Goal: Check status: Check status

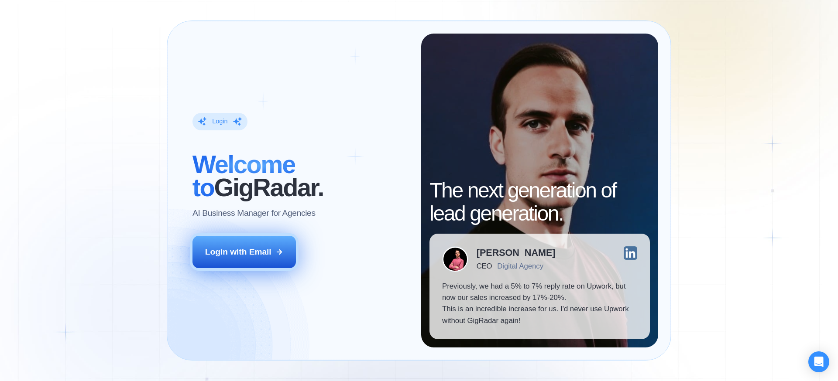
click at [270, 253] on div "Login with Email" at bounding box center [238, 252] width 66 height 11
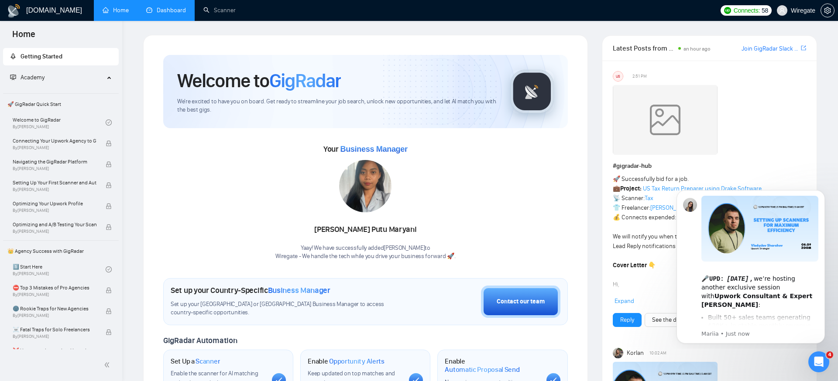
click at [172, 12] on link "Dashboard" at bounding box center [166, 10] width 40 height 7
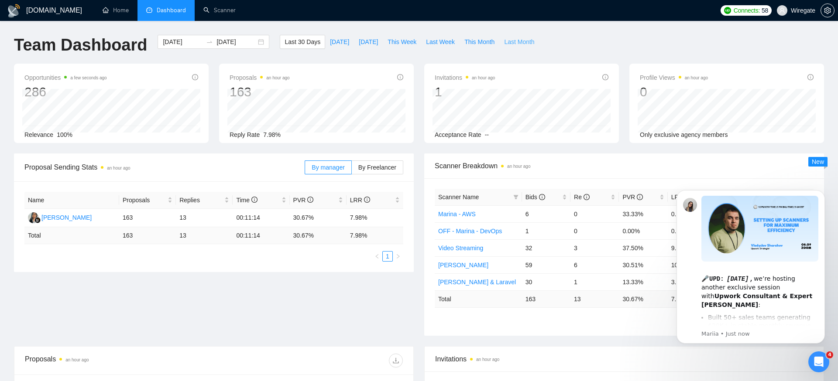
click at [525, 42] on span "Last Month" at bounding box center [519, 42] width 30 height 10
type input "[DATE]"
click at [383, 168] on span "By Freelancer" at bounding box center [377, 167] width 38 height 7
click at [352, 170] on input "By Freelancer" at bounding box center [352, 170] width 0 height 0
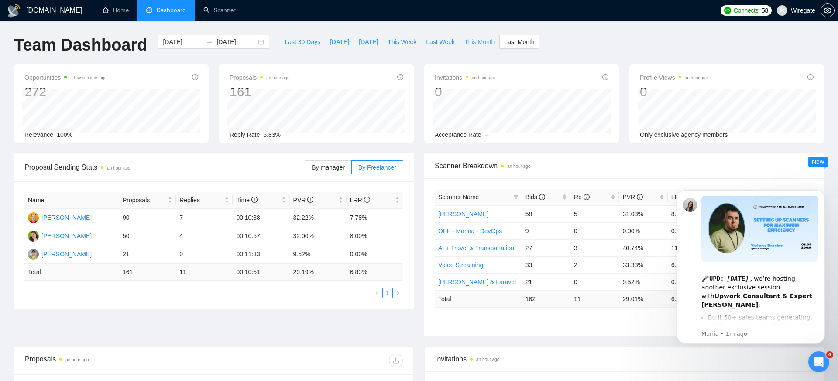
click at [481, 42] on span "This Month" at bounding box center [479, 42] width 30 height 10
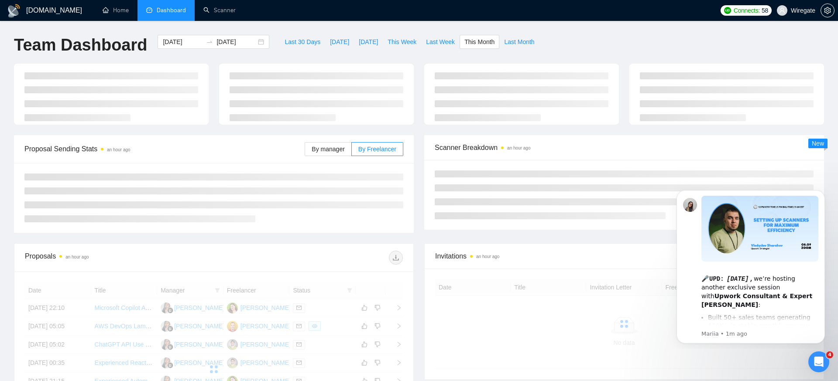
type input "[DATE]"
